Goal: Check status: Check status

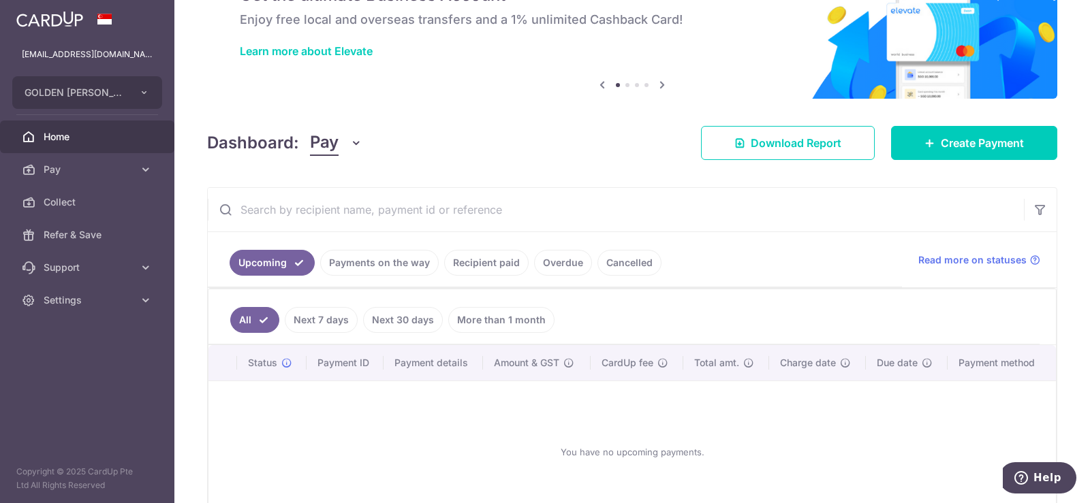
scroll to position [162, 0]
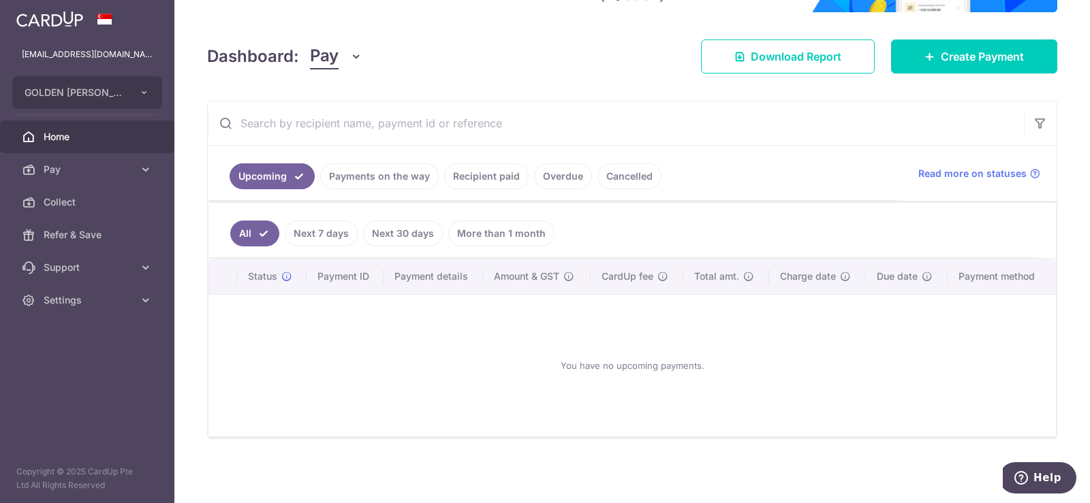
click at [401, 176] on body "marketing@ghh.com.sg GOLDEN HUNG HO MARKETING Add new company GOLDEN HUNG HO MA…" at bounding box center [545, 251] width 1090 height 503
click at [370, 179] on link "Payments on the way" at bounding box center [379, 176] width 119 height 26
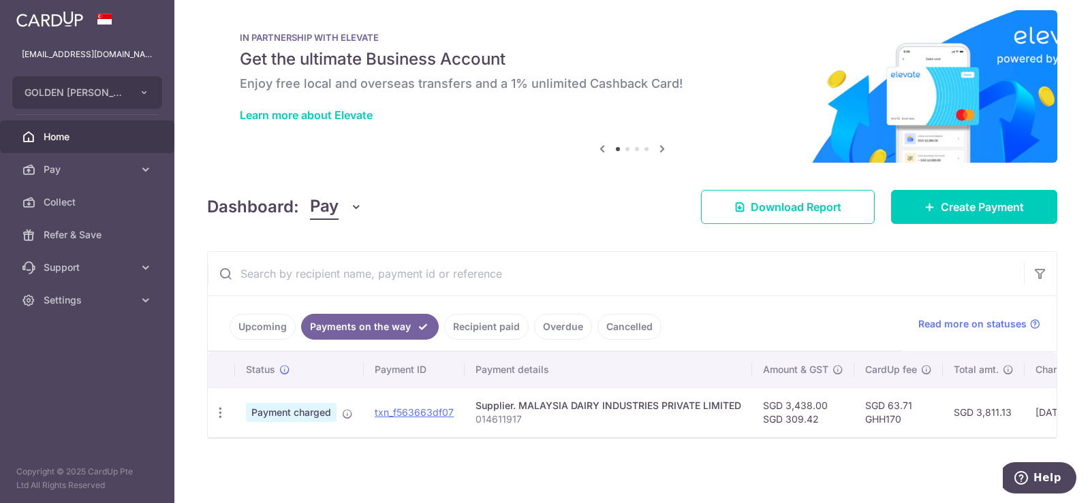
scroll to position [18, 0]
click at [618, 317] on link "Cancelled" at bounding box center [629, 327] width 64 height 26
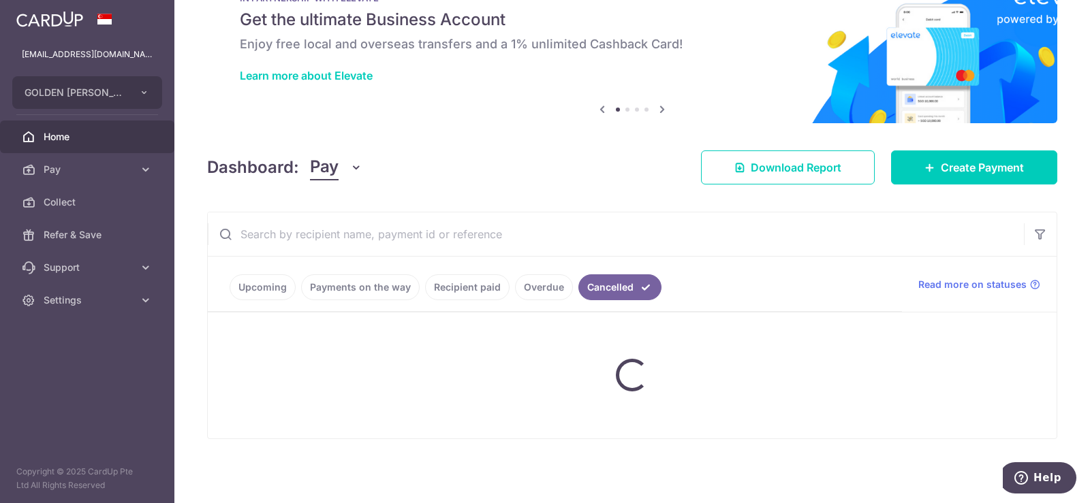
scroll to position [118, 0]
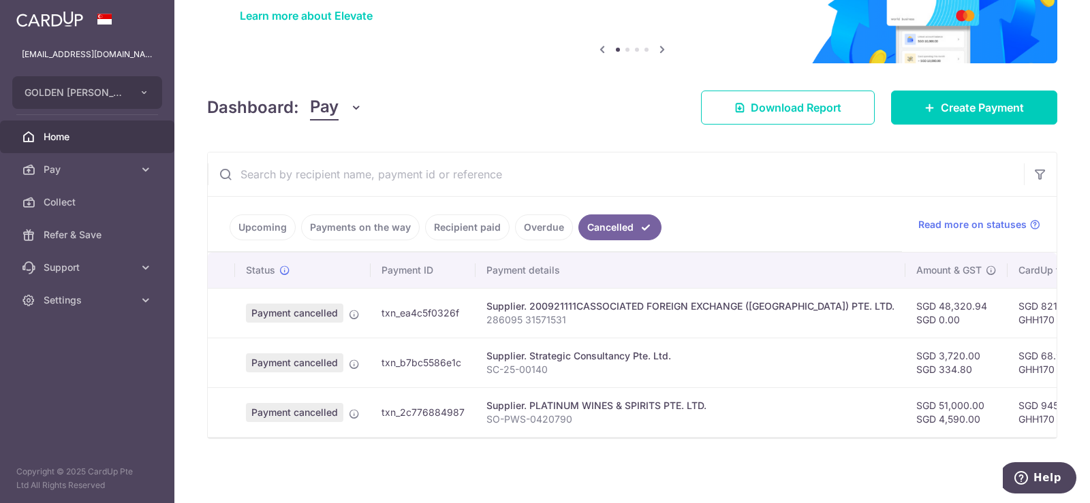
click at [540, 220] on link "Overdue" at bounding box center [544, 228] width 58 height 26
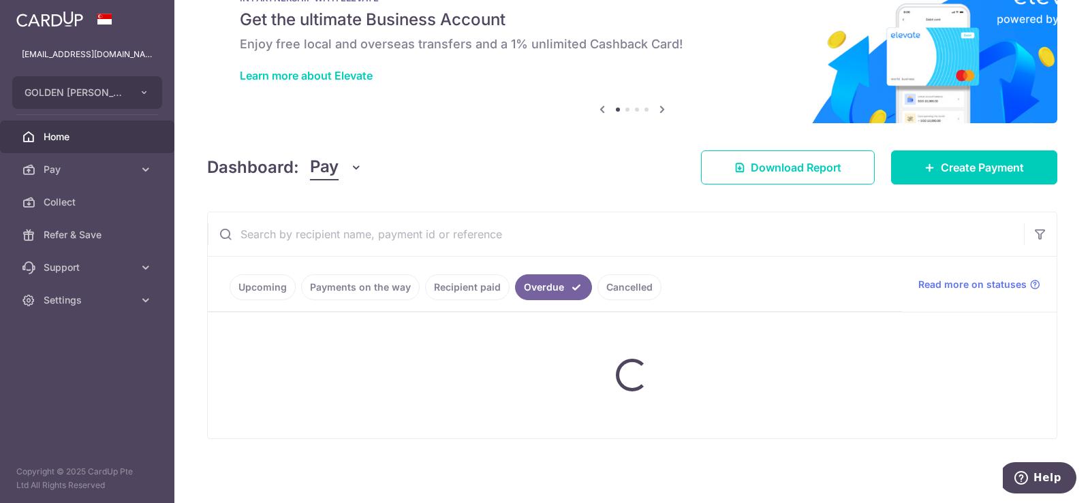
scroll to position [104, 0]
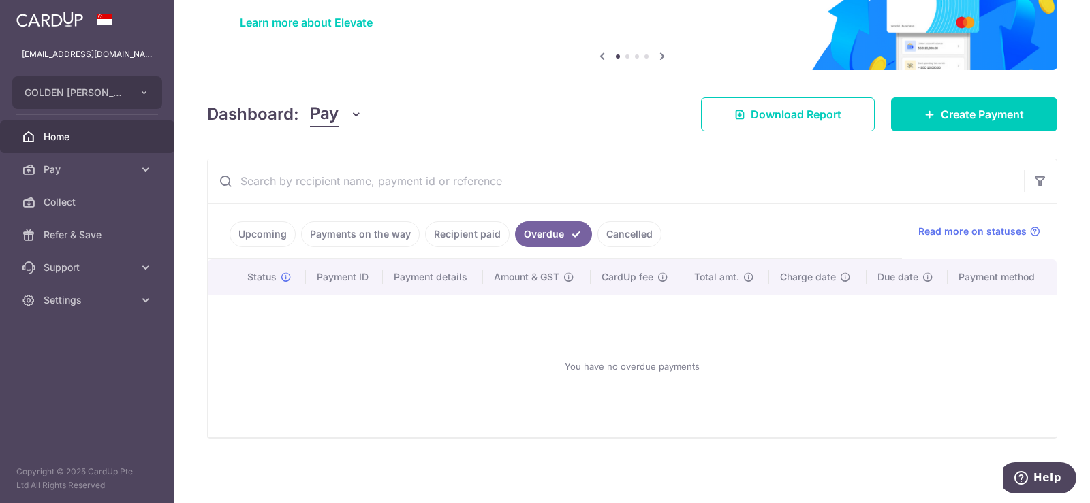
click at [481, 234] on link "Recipient paid" at bounding box center [467, 234] width 84 height 26
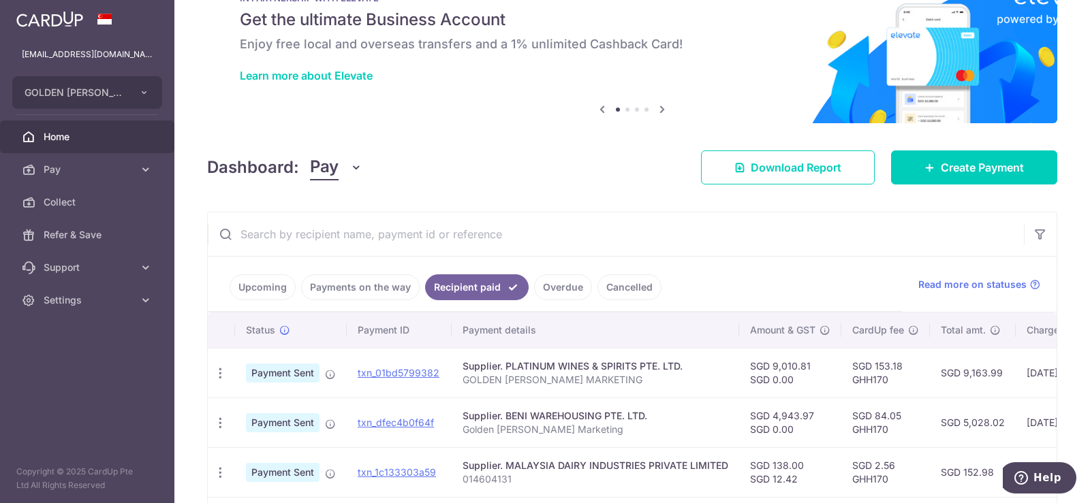
scroll to position [162, 0]
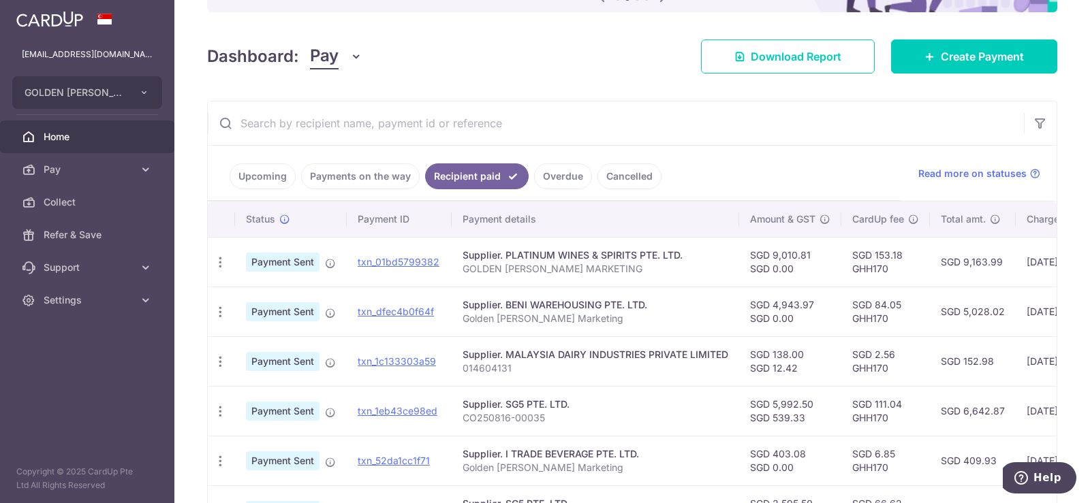
click at [366, 178] on link "Payments on the way" at bounding box center [360, 176] width 119 height 26
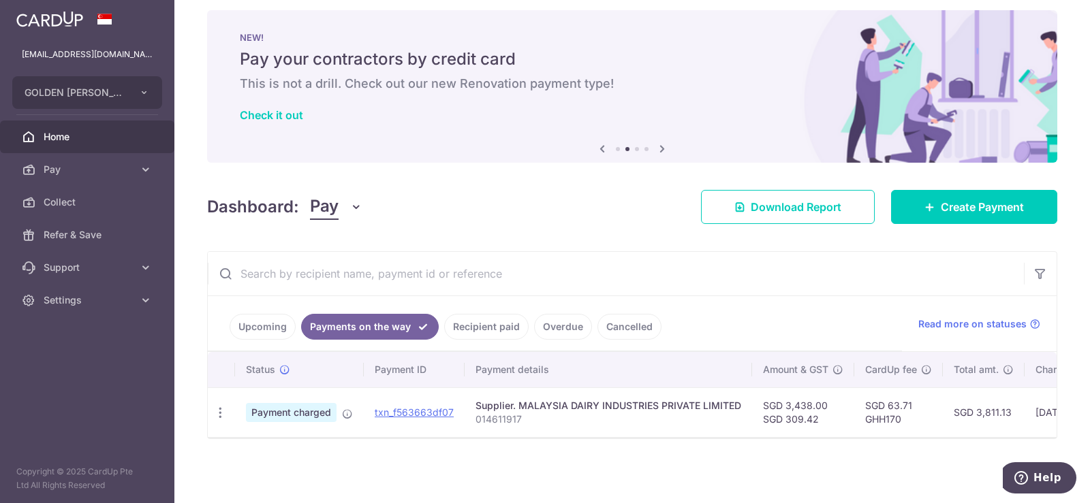
scroll to position [18, 0]
click at [264, 317] on link "Upcoming" at bounding box center [263, 327] width 66 height 26
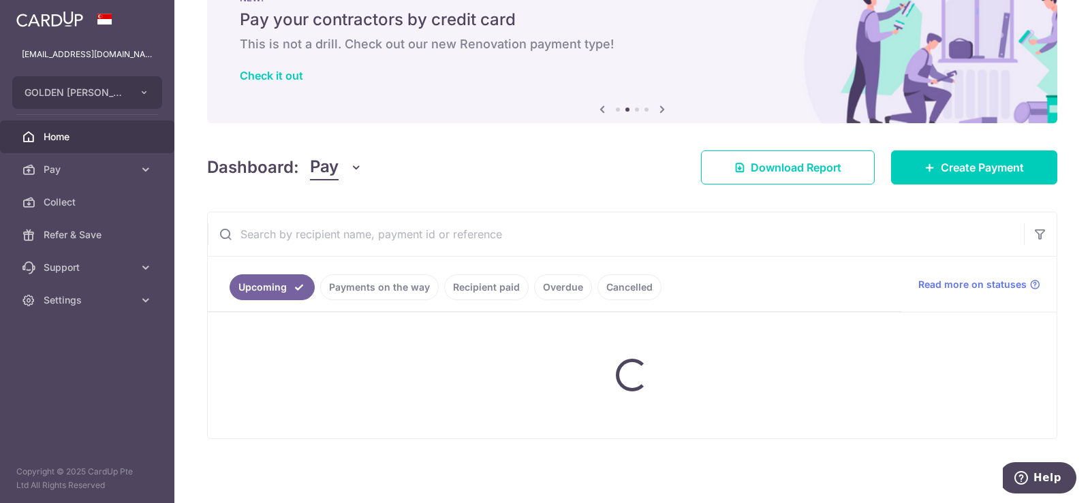
scroll to position [162, 0]
